Goal: Task Accomplishment & Management: Use online tool/utility

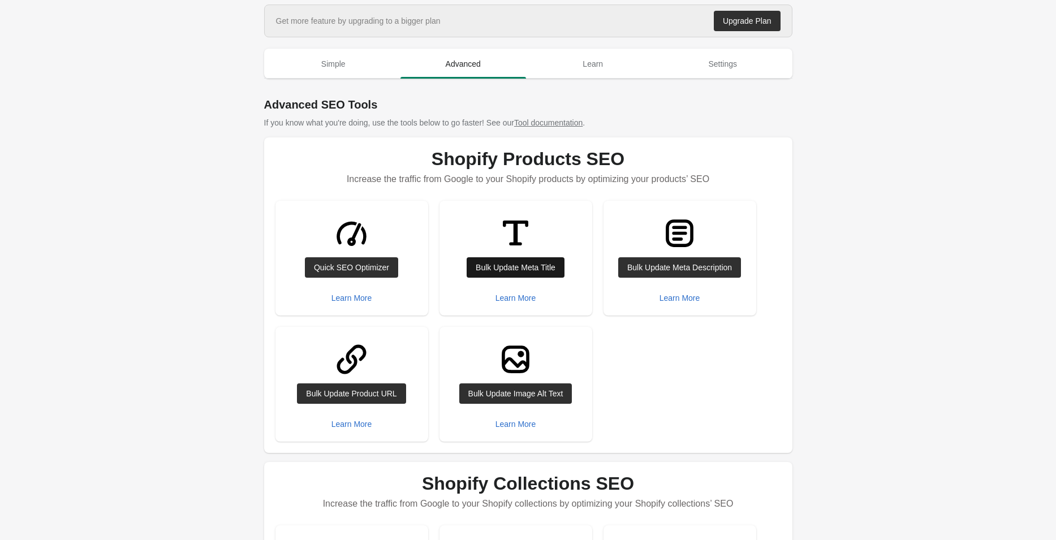
click at [508, 265] on div "Bulk Update Meta Title" at bounding box center [516, 267] width 80 height 9
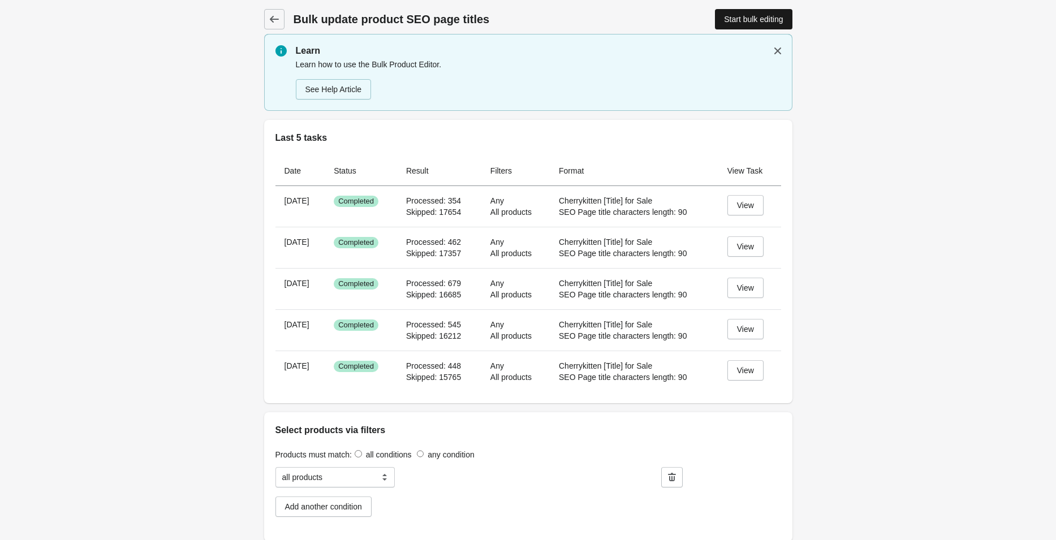
click at [756, 17] on div "Start bulk editing" at bounding box center [753, 19] width 59 height 9
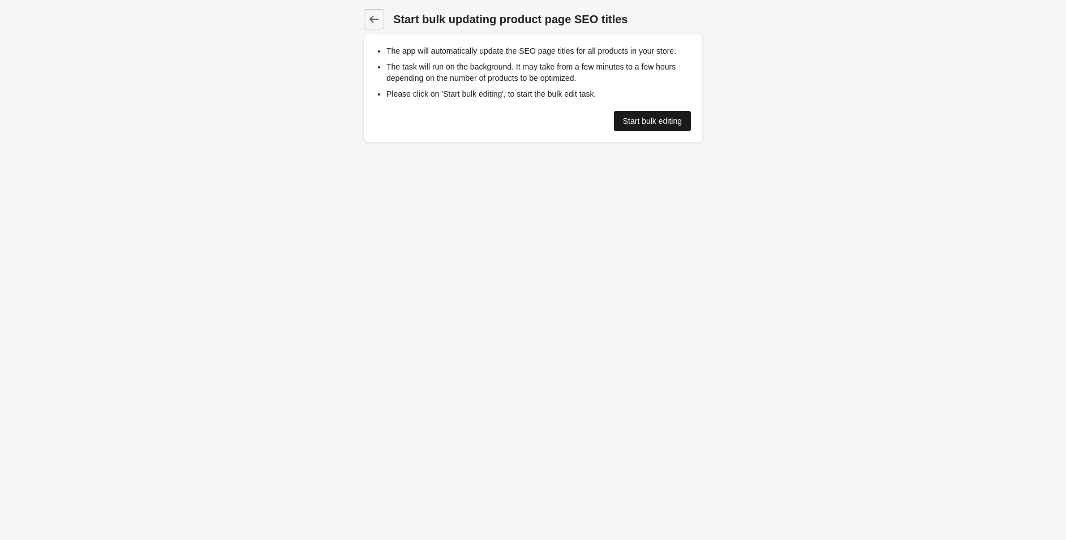
click at [657, 127] on link "Start bulk editing" at bounding box center [652, 121] width 77 height 20
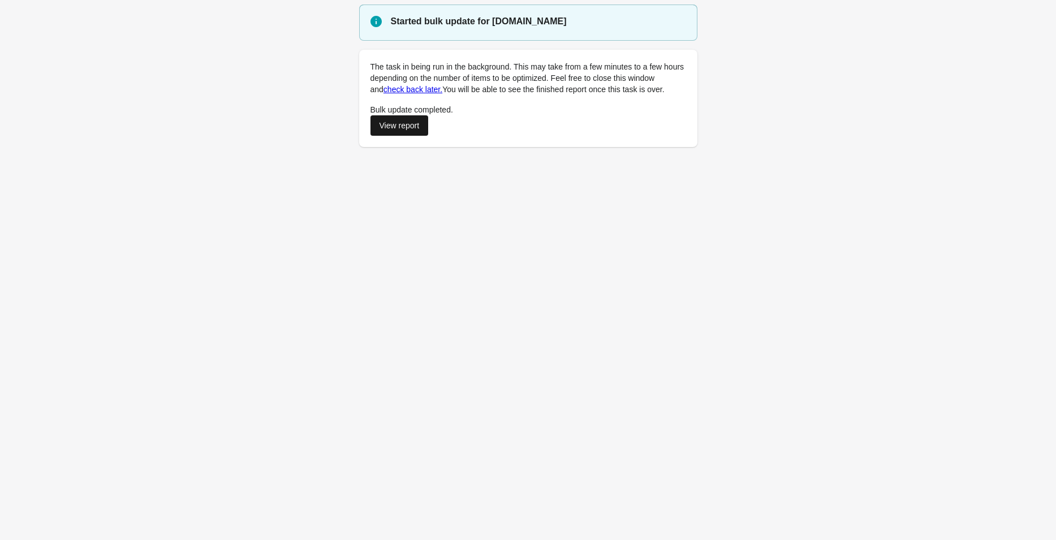
click at [393, 126] on div "View report" at bounding box center [400, 125] width 40 height 9
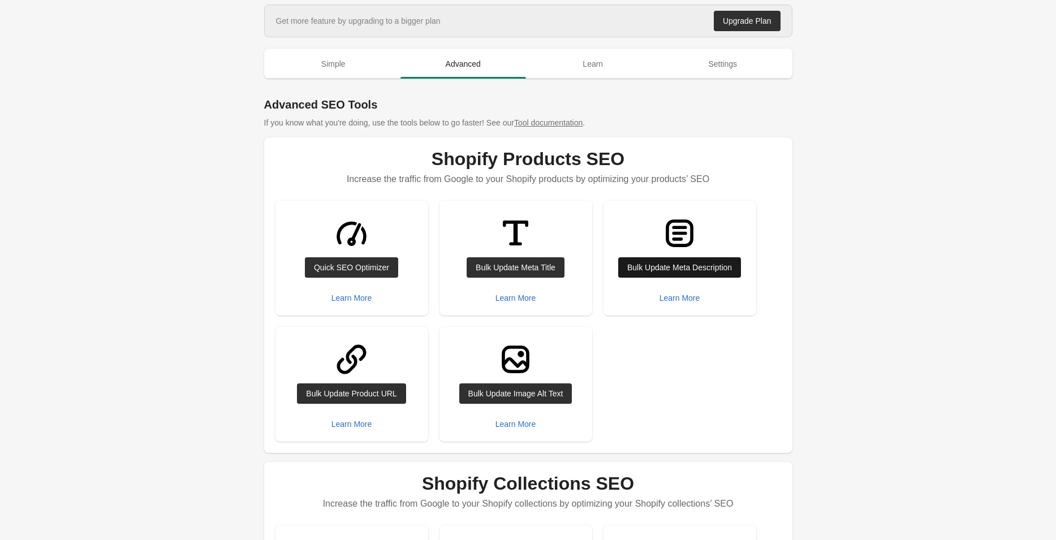
click at [651, 263] on div "Bulk Update Meta Description" at bounding box center [679, 267] width 105 height 9
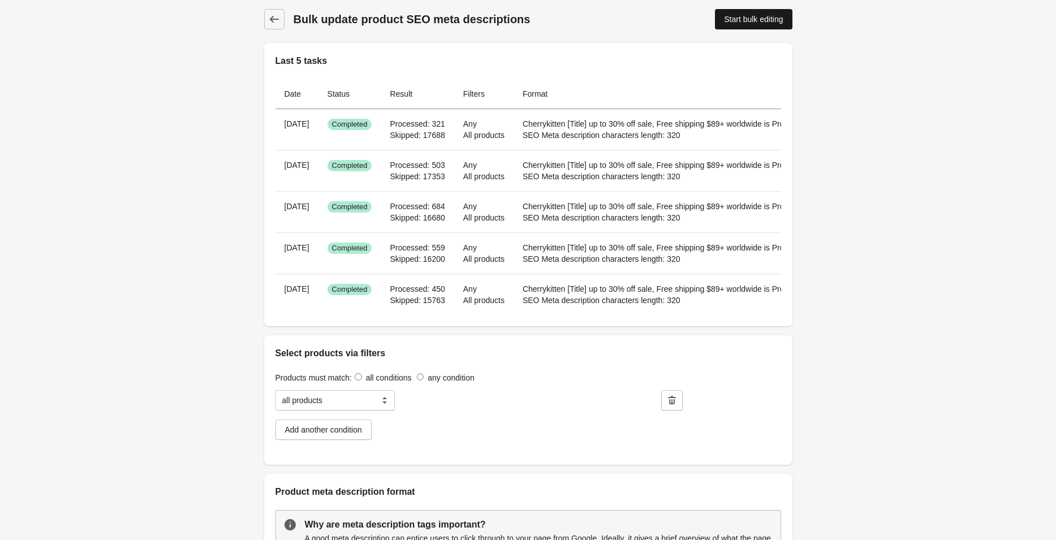
click at [753, 15] on div "Start bulk editing" at bounding box center [753, 19] width 59 height 9
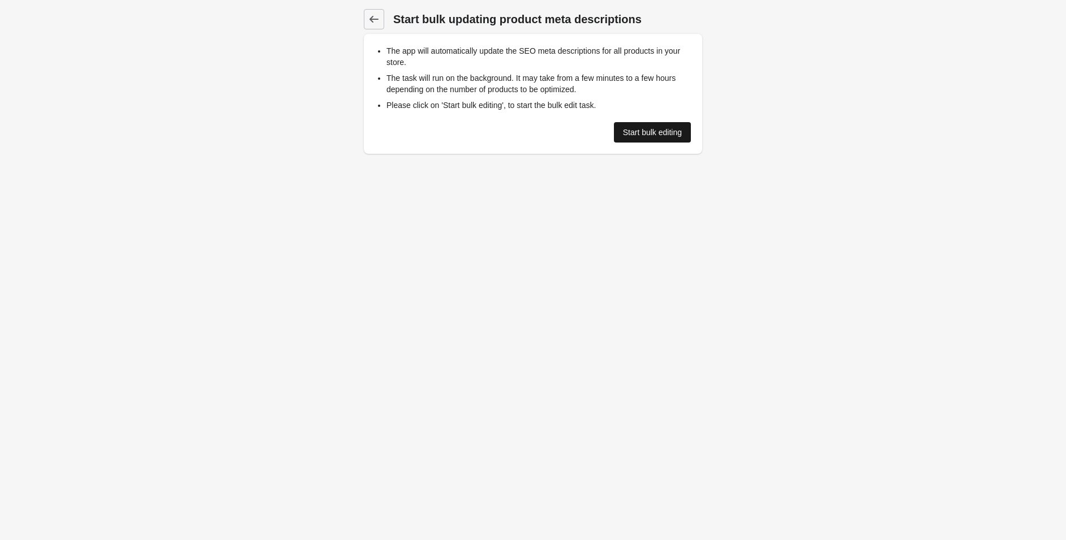
click at [652, 136] on div "Start bulk editing" at bounding box center [652, 132] width 59 height 9
